Goal: Information Seeking & Learning: Learn about a topic

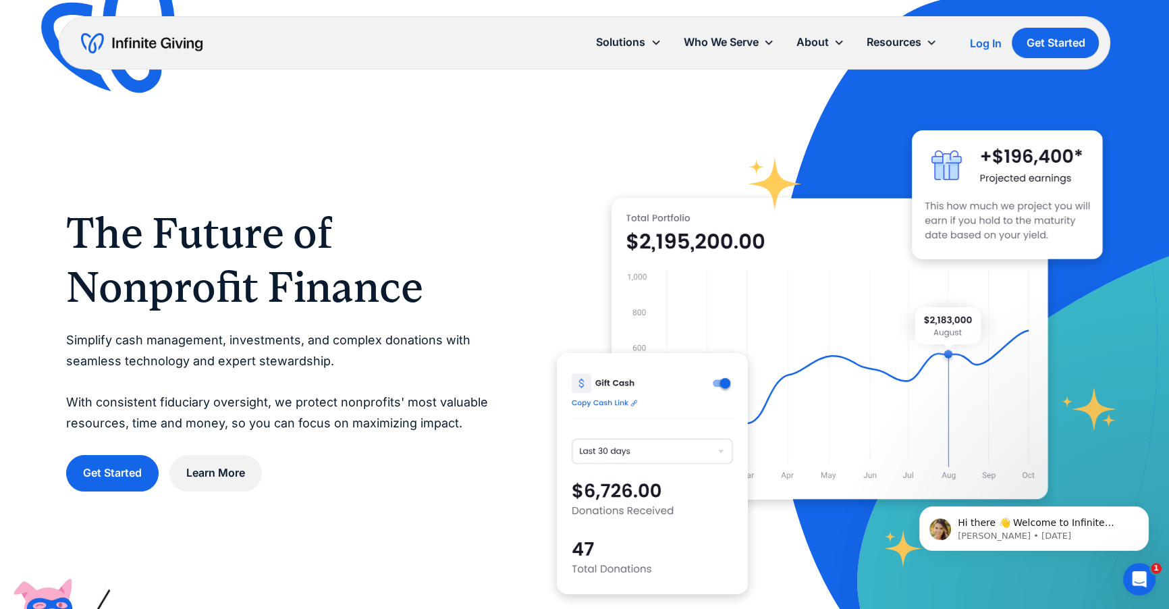
click at [973, 45] on div "Log In" at bounding box center [985, 43] width 32 height 11
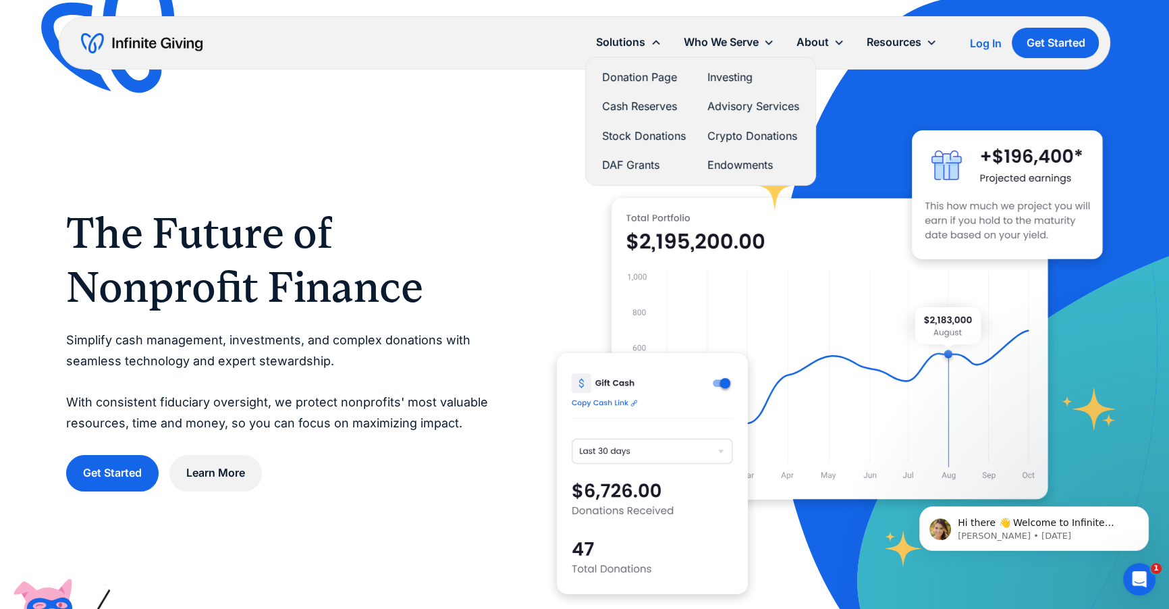
click at [631, 159] on link "DAF Grants" at bounding box center [644, 165] width 84 height 18
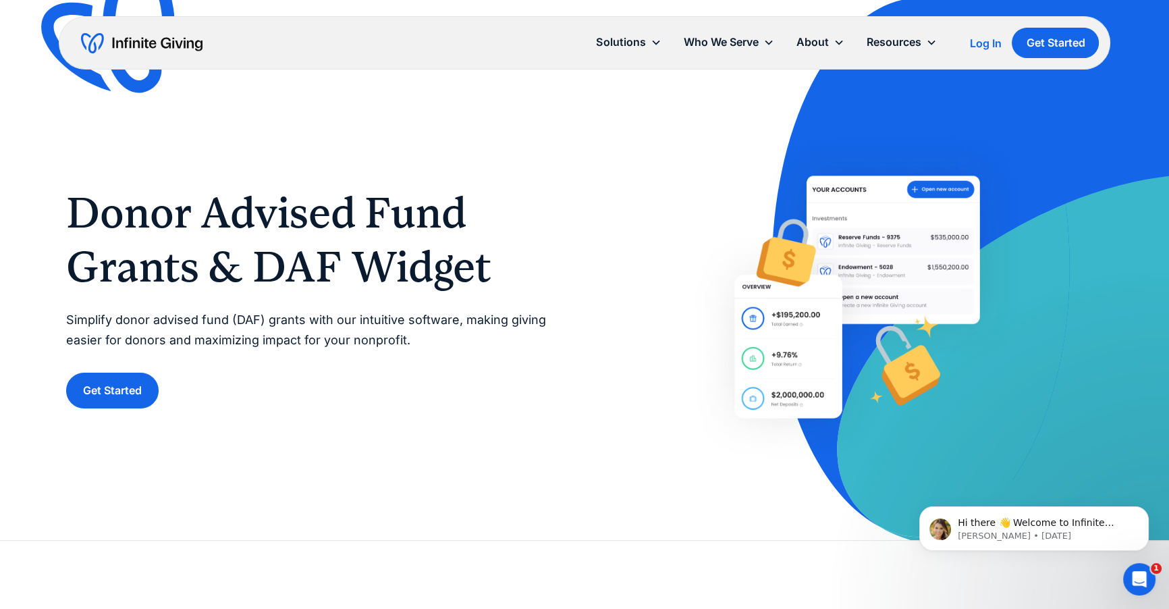
click at [684, 371] on div at bounding box center [857, 297] width 491 height 335
click at [246, 353] on div "Donor Advised Fund Grants & DAF Widget Simplify donor advised fund (DAF) grants…" at bounding box center [311, 297] width 491 height 223
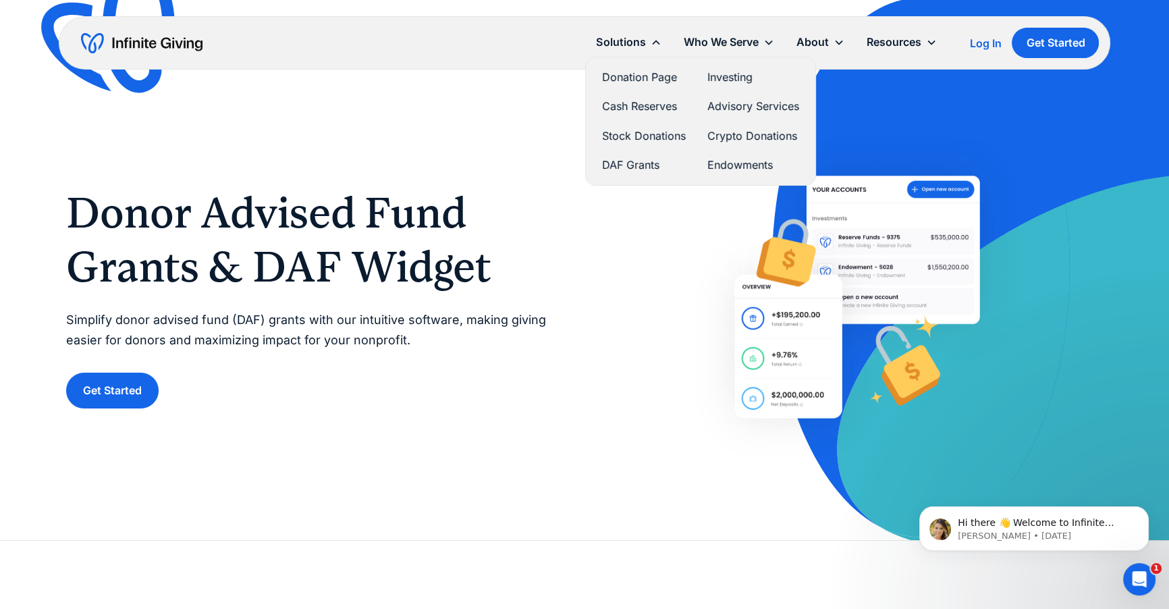
click at [649, 74] on link "Donation Page" at bounding box center [644, 77] width 84 height 18
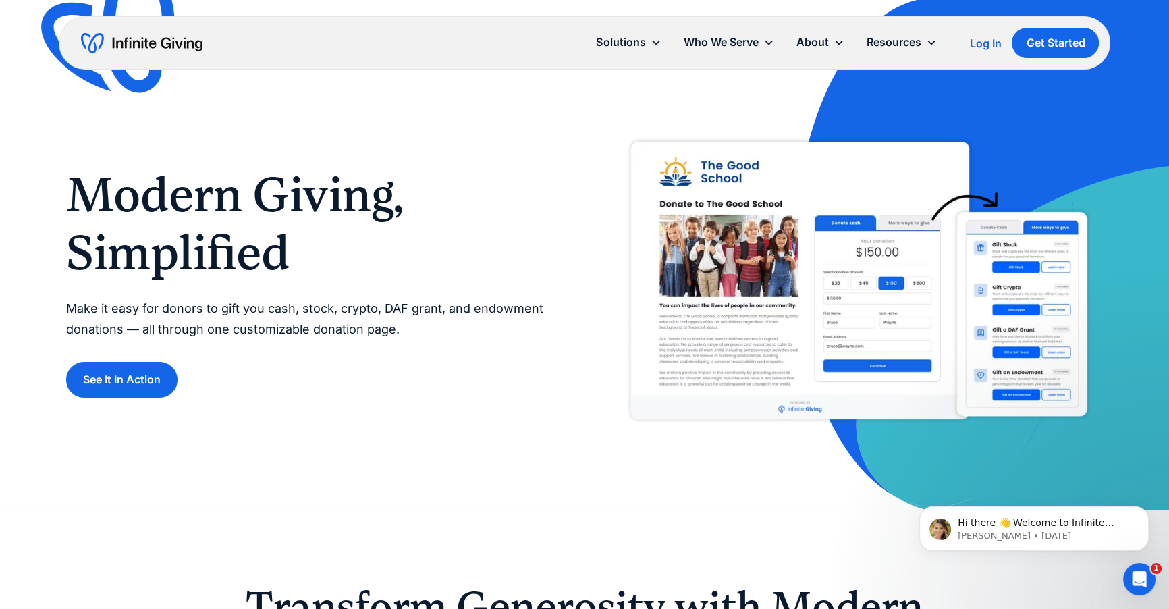
click at [854, 234] on img at bounding box center [857, 282] width 485 height 304
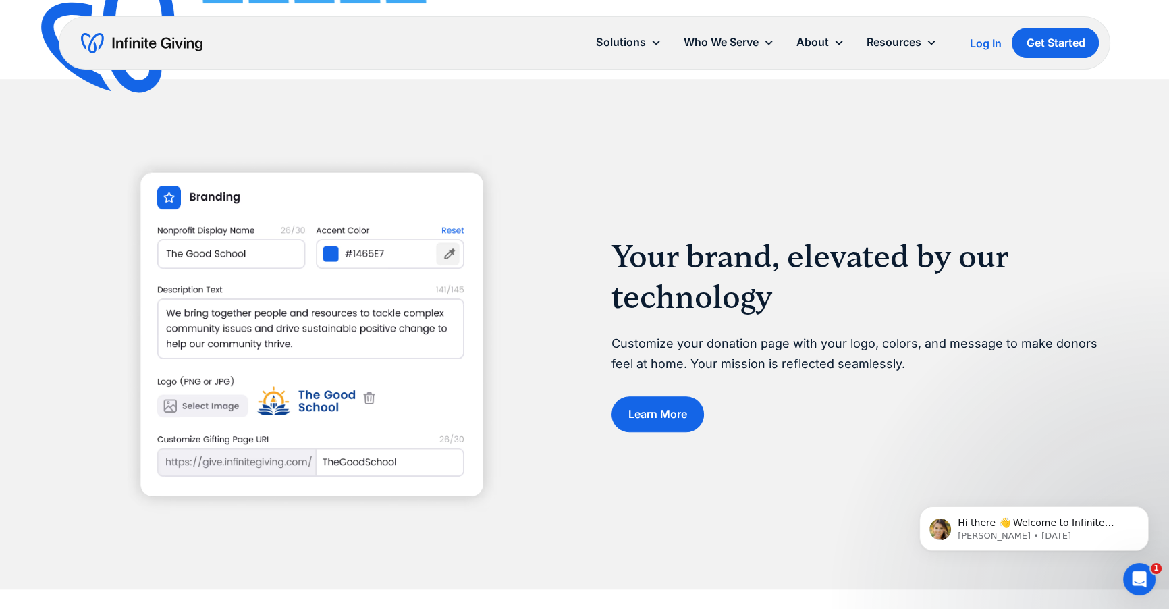
scroll to position [1407, 0]
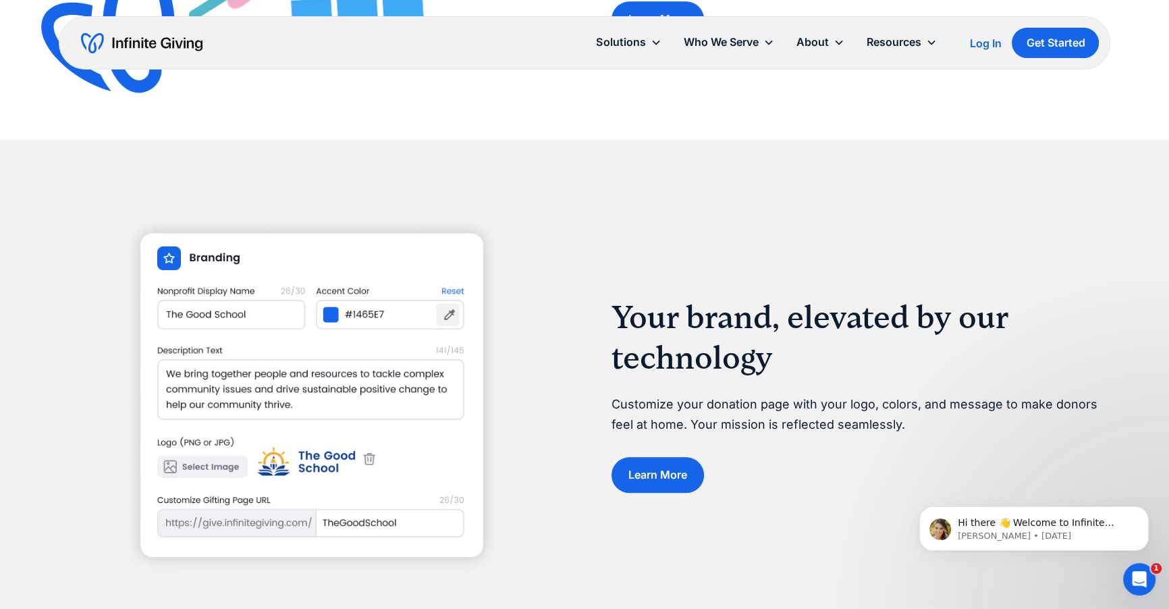
click at [504, 467] on div at bounding box center [311, 394] width 491 height 358
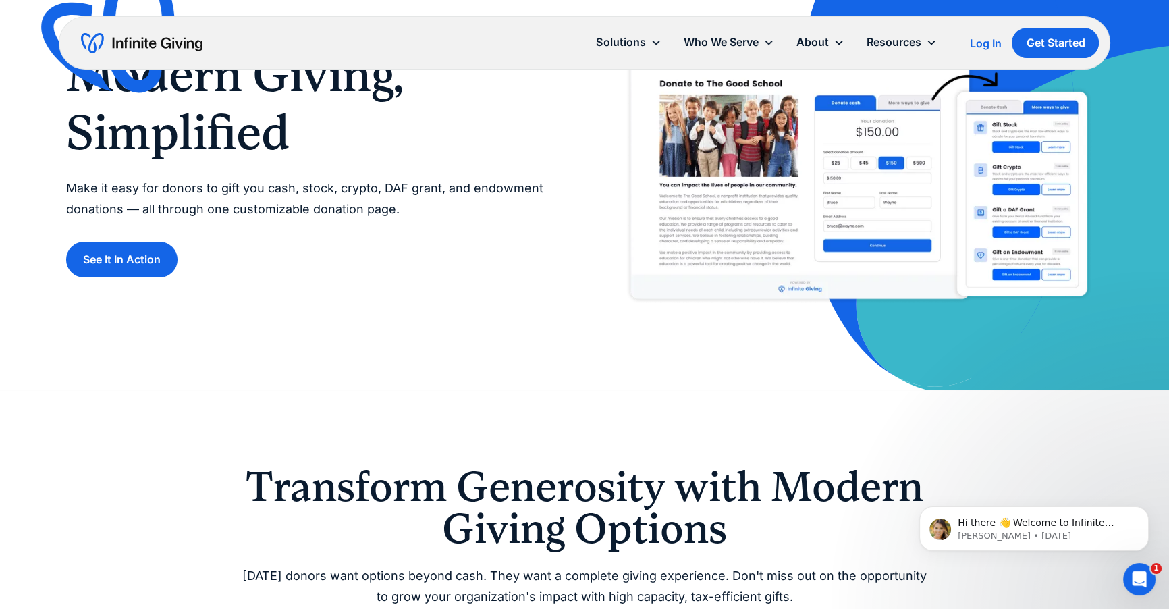
scroll to position [0, 0]
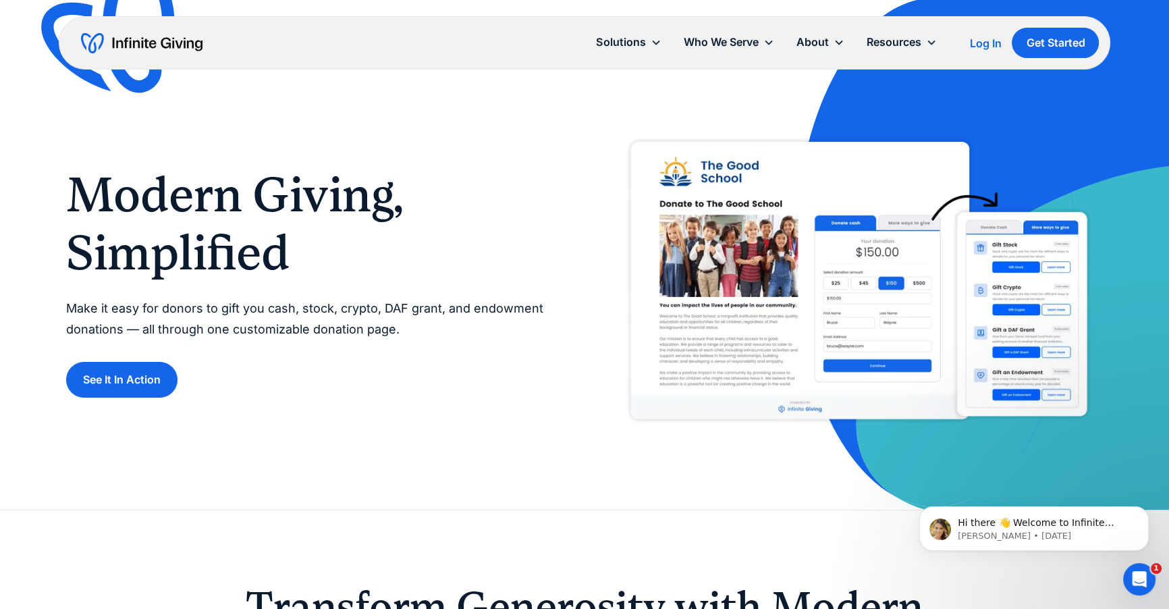
click at [325, 434] on div "Modern Giving, Simplified Make it easy for donors to gift you cash, stock, cryp…" at bounding box center [584, 255] width 1037 height 510
